Goal: Find specific page/section: Find specific page/section

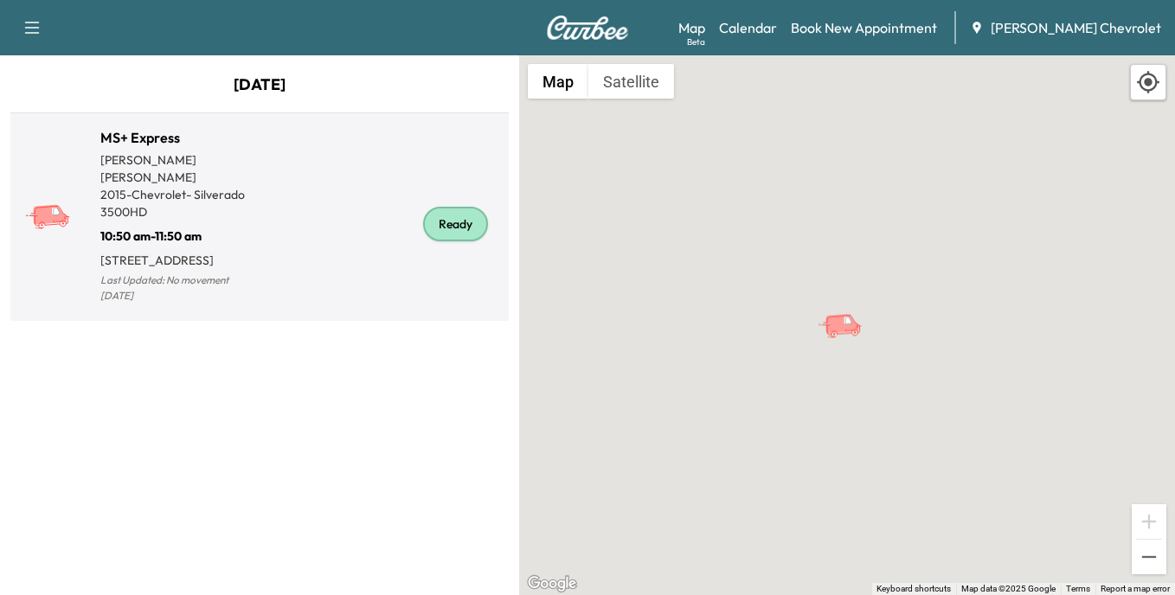
click at [455, 218] on div "Ready" at bounding box center [455, 224] width 65 height 35
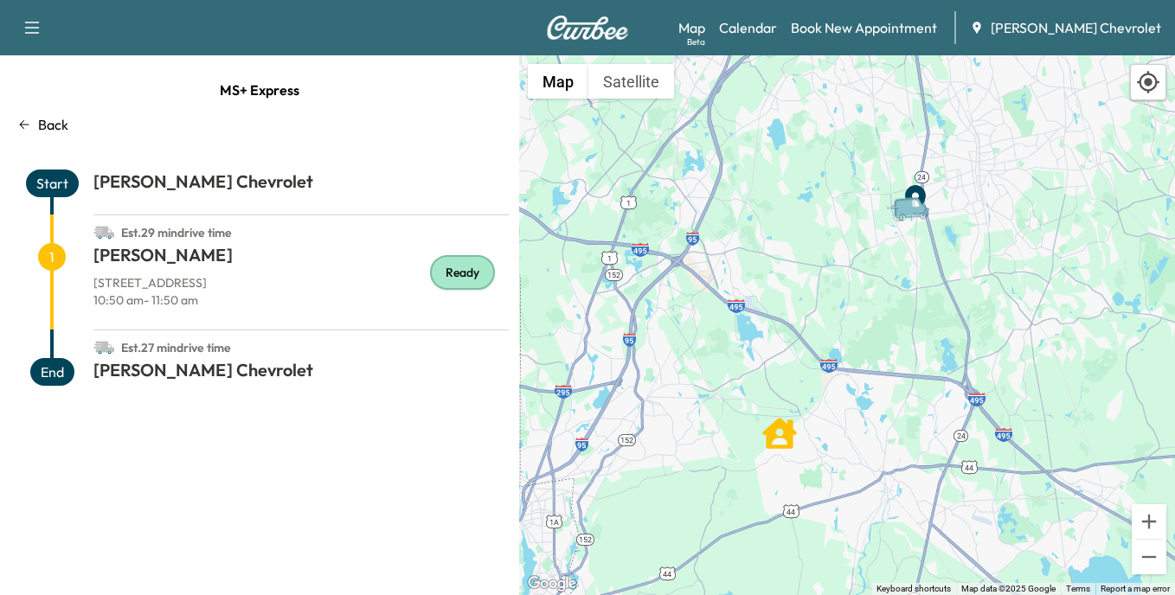
click at [55, 371] on span "End" at bounding box center [52, 372] width 44 height 28
click at [454, 275] on div "Ready" at bounding box center [462, 272] width 65 height 35
click at [53, 178] on span "Start" at bounding box center [52, 184] width 53 height 28
click at [52, 365] on span "End" at bounding box center [52, 372] width 44 height 28
click at [782, 441] on icon "STEVEN GALLANT" at bounding box center [779, 433] width 35 height 31
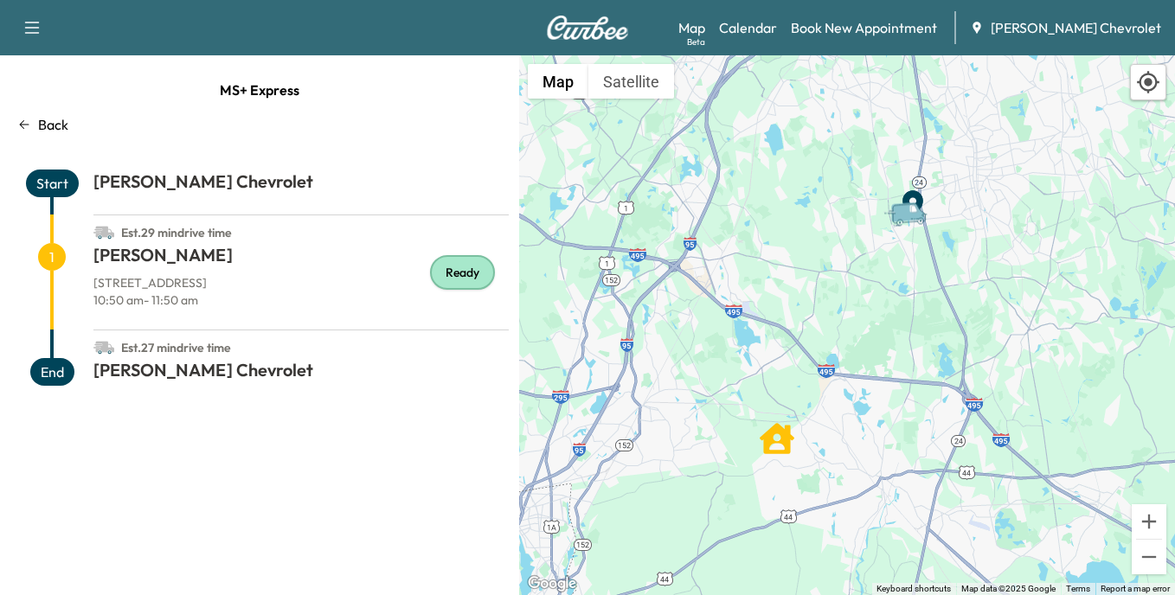
click at [780, 435] on icon "STEVEN GALLANT" at bounding box center [777, 438] width 35 height 35
click at [776, 26] on link "Calendar" at bounding box center [748, 27] width 58 height 21
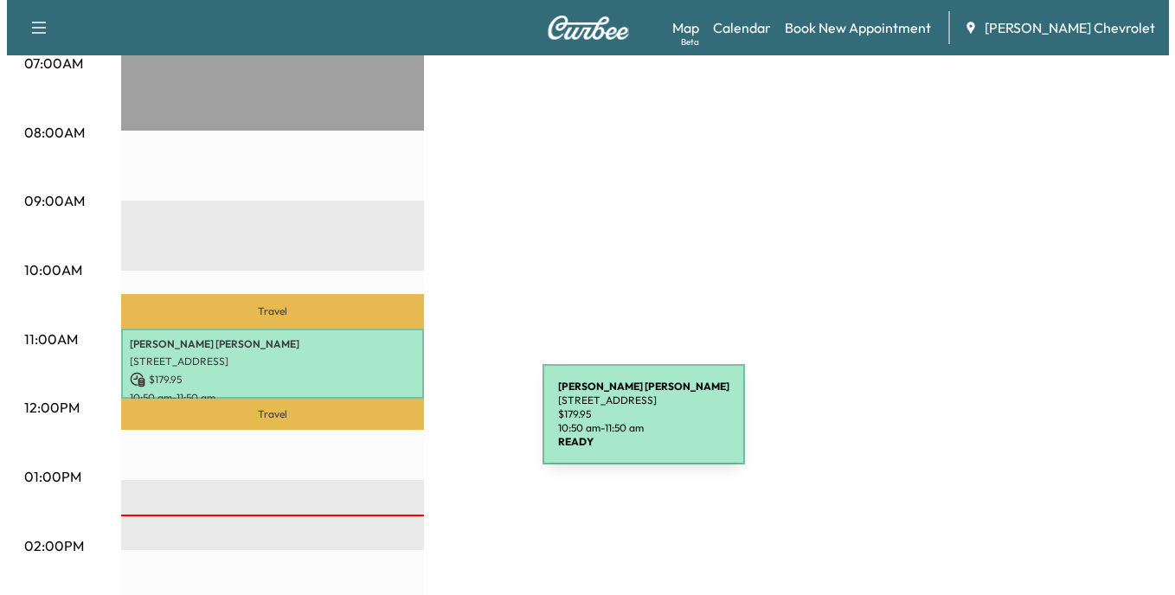
scroll to position [433, 0]
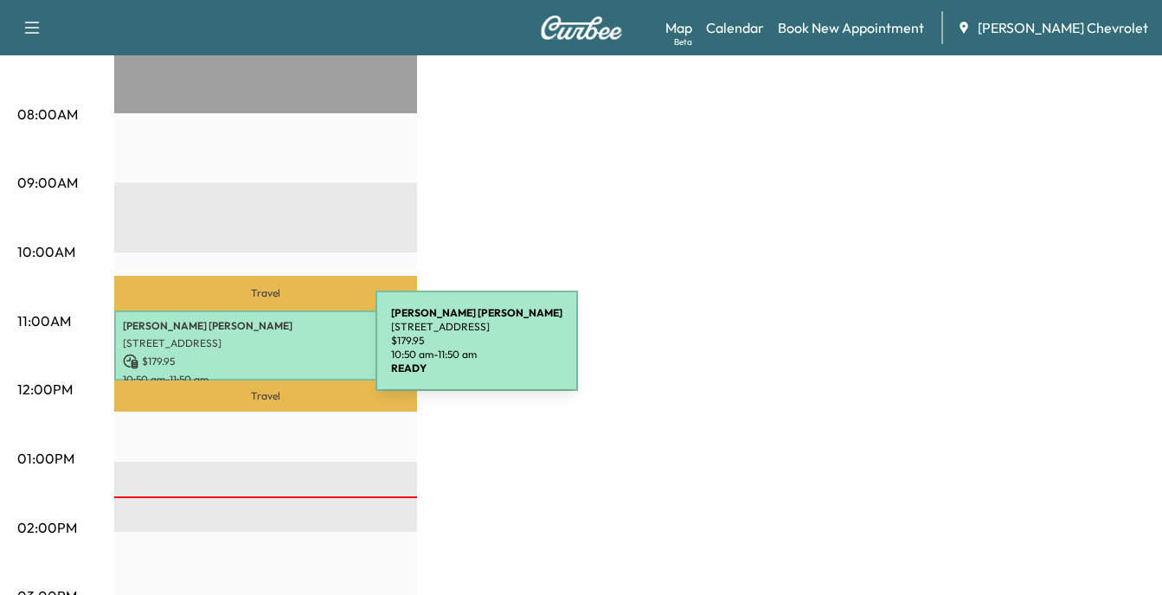
click at [246, 354] on p "$ 179.95" at bounding box center [266, 362] width 286 height 16
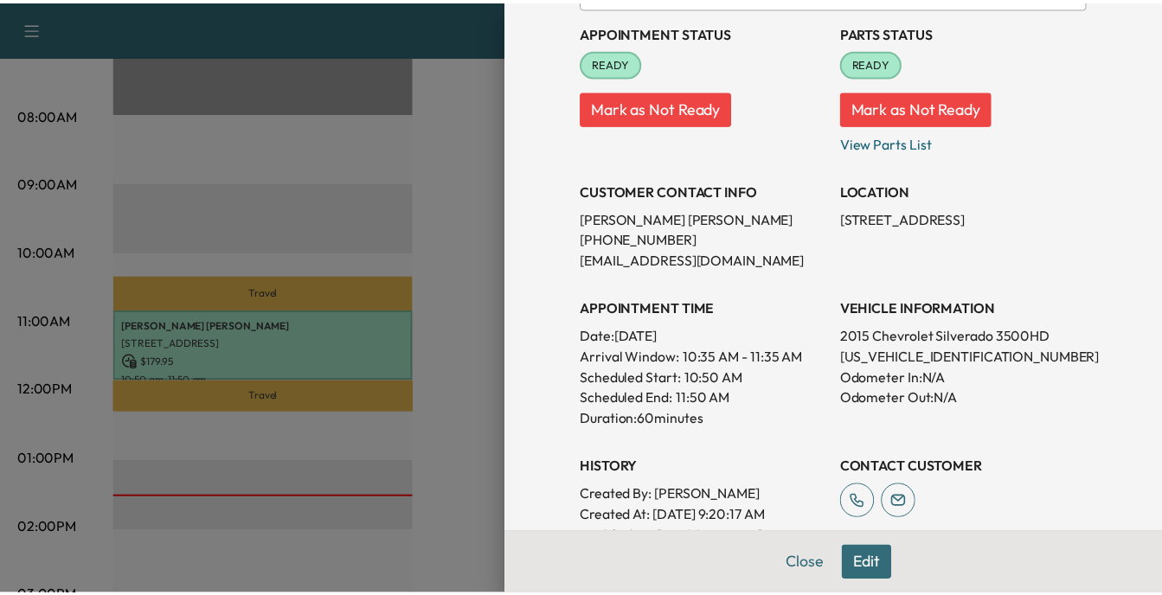
scroll to position [0, 0]
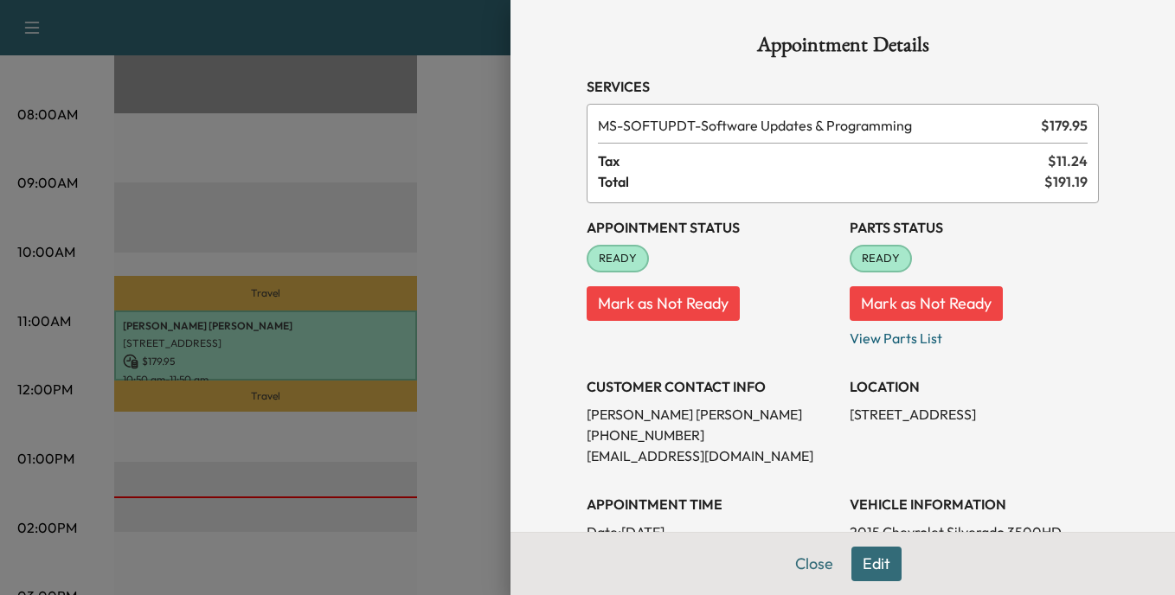
click at [323, 159] on div at bounding box center [587, 297] width 1175 height 595
